Goal: Task Accomplishment & Management: Manage account settings

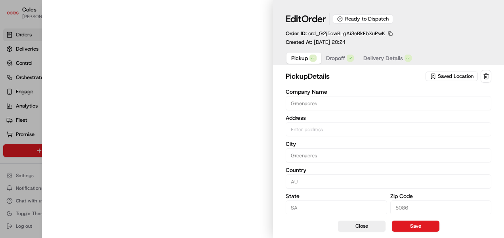
type input "Cnr [PERSON_NAME] amd Floridale Rd Greenacres SA 5086 AU"
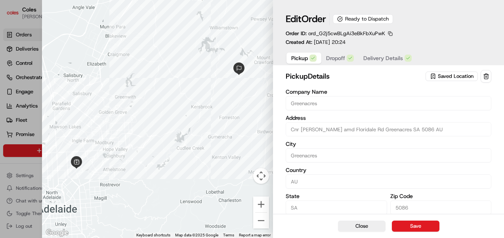
click at [377, 60] on span "Delivery Details" at bounding box center [383, 58] width 40 height 8
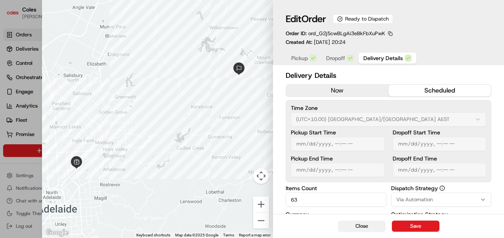
click at [365, 224] on button "Close" at bounding box center [362, 226] width 48 height 11
type input "1"
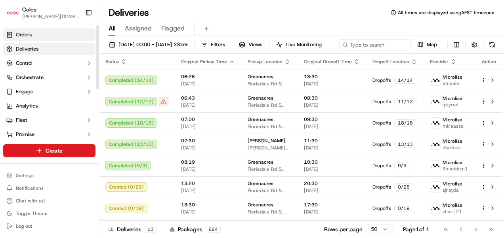
click at [21, 33] on span "Orders" at bounding box center [24, 34] width 16 height 7
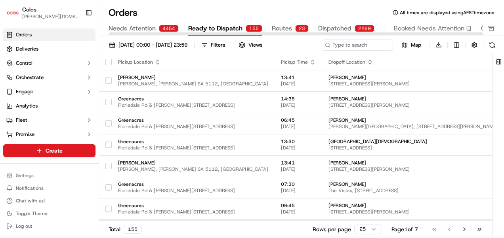
click at [126, 29] on span "Needs Attention" at bounding box center [132, 29] width 47 height 10
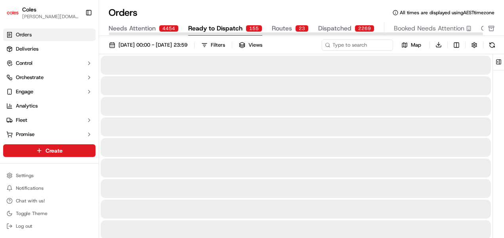
click at [218, 30] on span "Ready to Dispatch" at bounding box center [215, 29] width 54 height 10
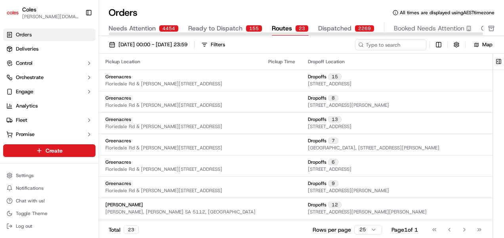
click at [277, 29] on span "Routes" at bounding box center [282, 29] width 20 height 10
click at [324, 27] on span "Dispatched" at bounding box center [334, 29] width 33 height 10
